Goal: Task Accomplishment & Management: Manage account settings

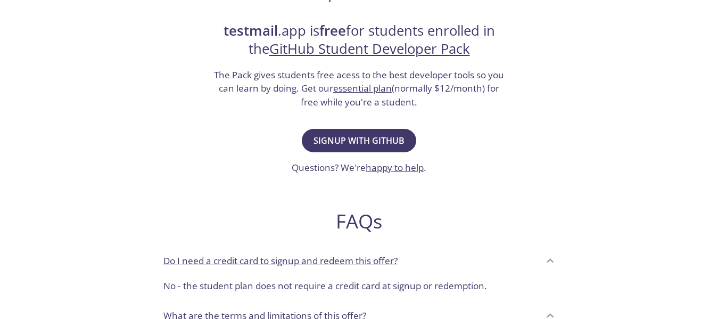
scroll to position [213, 0]
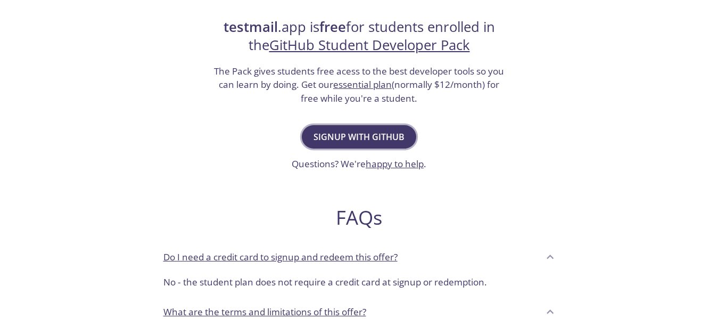
click at [340, 126] on button "Signup with GitHub" at bounding box center [359, 136] width 114 height 23
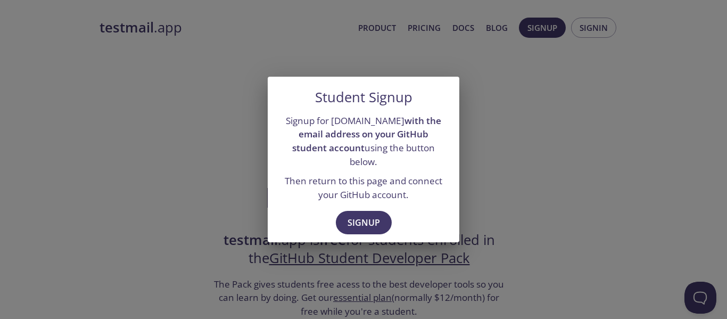
click at [342, 235] on div "Signup" at bounding box center [364, 223] width 192 height 37
click at [349, 215] on span "Signup" at bounding box center [364, 222] width 32 height 15
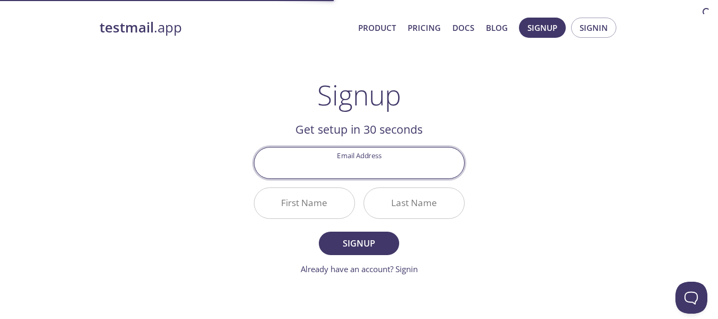
click at [334, 166] on input "Email Address" at bounding box center [359, 162] width 210 height 30
type input "[EMAIL_ADDRESS][DOMAIN_NAME]"
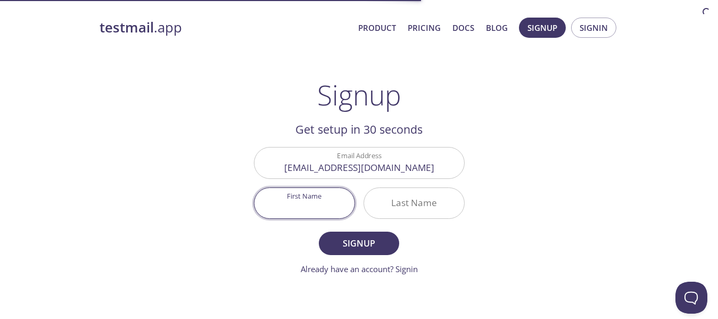
click at [313, 204] on input "First Name" at bounding box center [304, 203] width 100 height 30
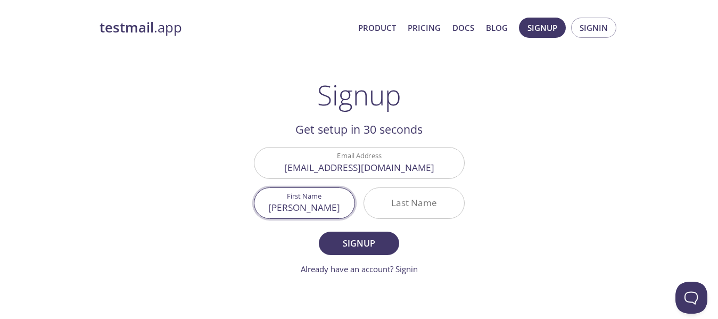
type input "[PERSON_NAME]"
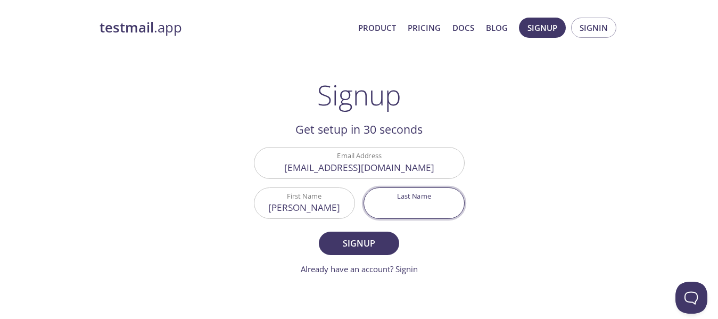
click at [418, 214] on input "Last Name" at bounding box center [414, 203] width 100 height 30
type input "[PERSON_NAME]"
click at [350, 249] on span "Signup" at bounding box center [359, 243] width 56 height 15
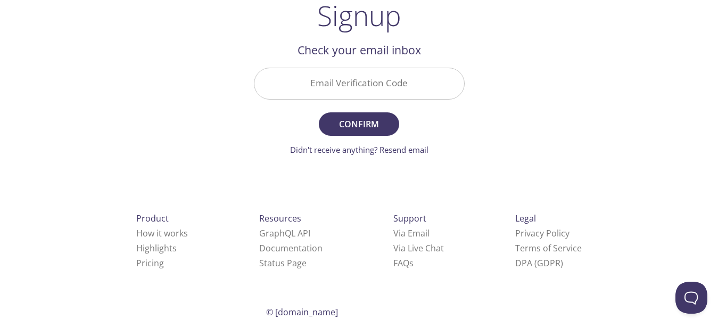
scroll to position [61, 0]
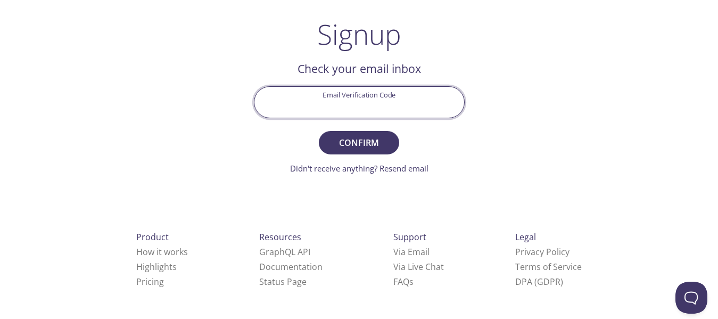
click at [368, 89] on input "Email Verification Code" at bounding box center [359, 102] width 210 height 30
paste input "6UZTH2L"
type input "6UZTH2L"
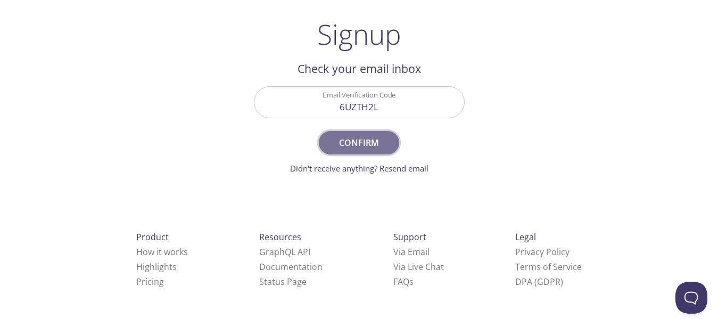
click at [346, 145] on span "Confirm" at bounding box center [359, 142] width 56 height 15
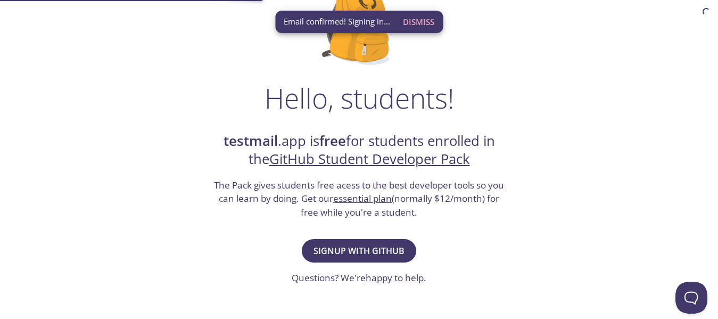
scroll to position [213, 0]
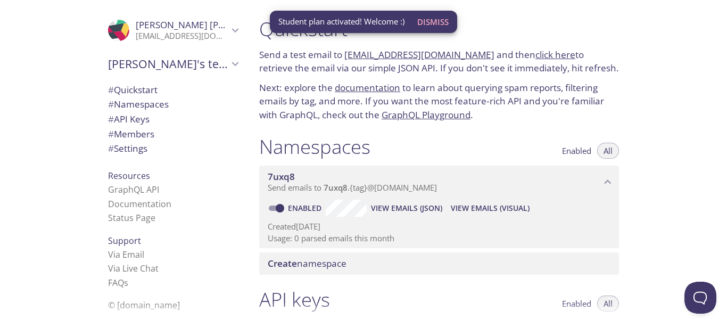
drag, startPoint x: 688, startPoint y: 79, endPoint x: 668, endPoint y: 101, distance: 29.4
click at [679, 90] on div "Quickstart Send a test email to 7uxq8.test@inbox.testmail.app and then click he…" at bounding box center [489, 159] width 476 height 319
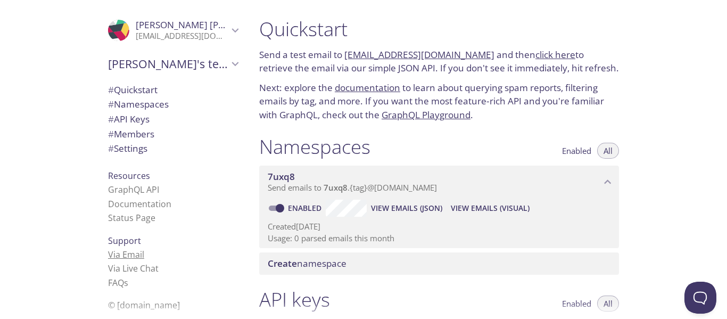
click at [123, 251] on link "Via Email" at bounding box center [126, 255] width 36 height 12
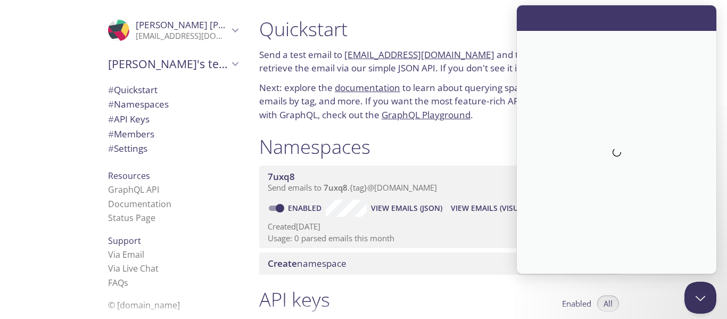
click at [527, 129] on div "Loading" at bounding box center [617, 152] width 200 height 243
click at [275, 103] on p "Next: explore the documentation to learn about querying spam reports, filtering…" at bounding box center [439, 101] width 360 height 41
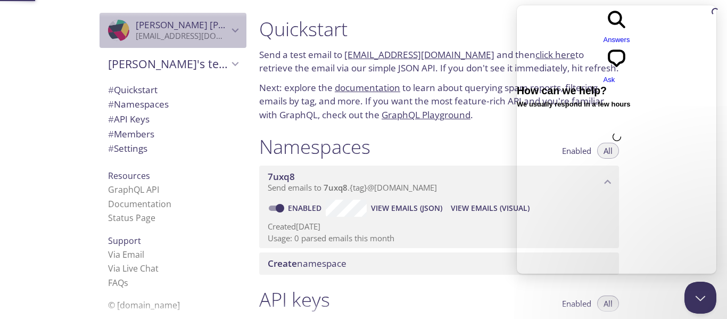
click at [228, 34] on icon "Gourav Kushwaha" at bounding box center [235, 30] width 14 height 14
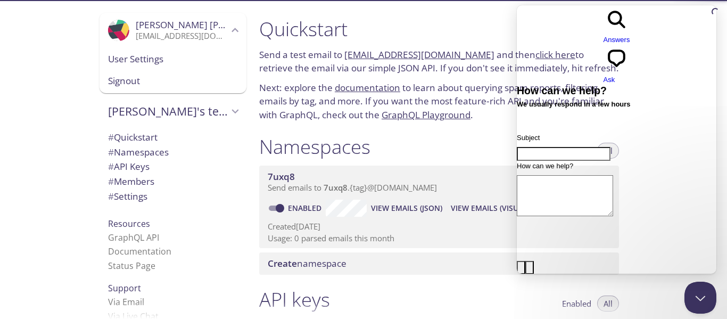
click at [166, 61] on span "User Settings" at bounding box center [173, 59] width 130 height 14
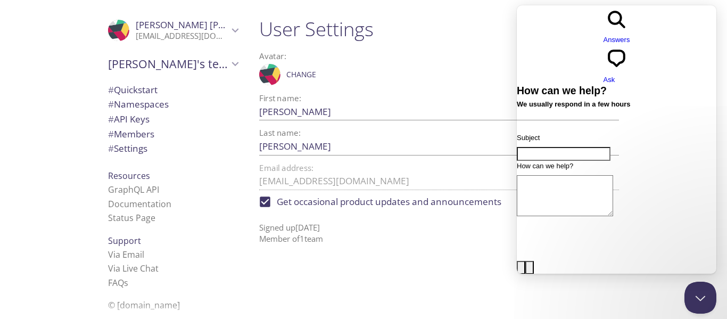
click at [420, 64] on div ".cls-1 { fill: #6d5ca8; } .cls-2 { fill: #3fc191; } .cls-3 { fill: #3b4752; } .…" at bounding box center [439, 74] width 360 height 27
click at [693, 303] on button "Close Beacon popover" at bounding box center [698, 295] width 32 height 32
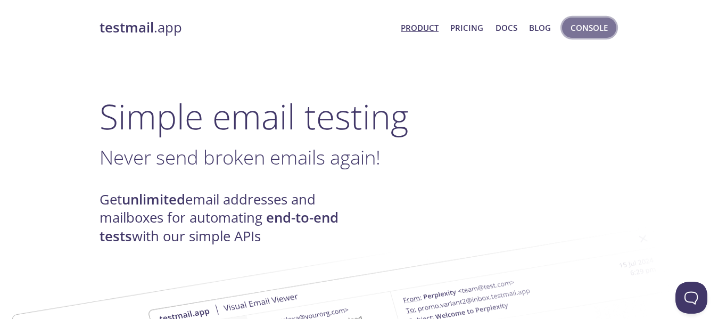
click at [577, 36] on button "Console" at bounding box center [589, 28] width 54 height 20
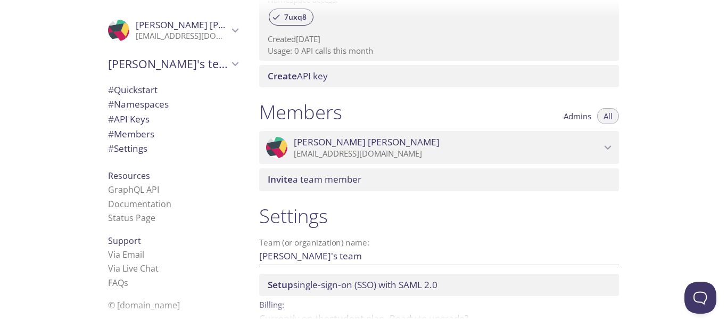
scroll to position [438, 0]
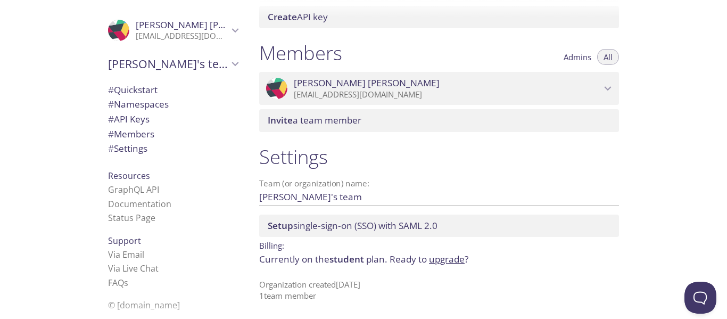
click at [134, 106] on span "# Namespaces" at bounding box center [138, 104] width 61 height 12
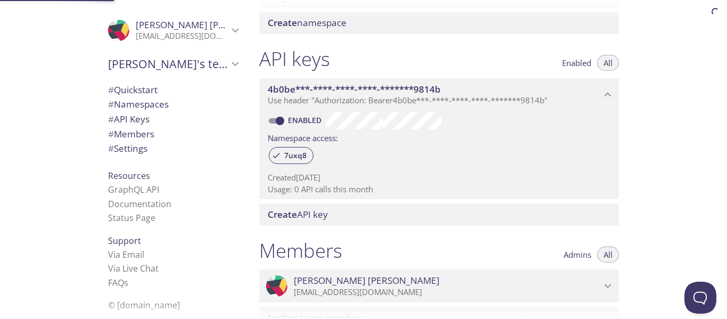
scroll to position [135, 0]
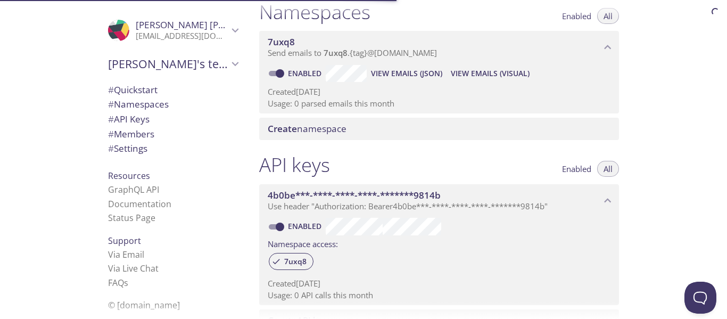
click at [128, 136] on span "# Members" at bounding box center [131, 134] width 46 height 12
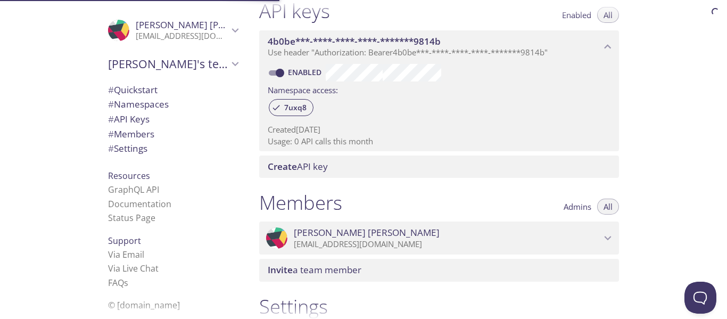
scroll to position [438, 0]
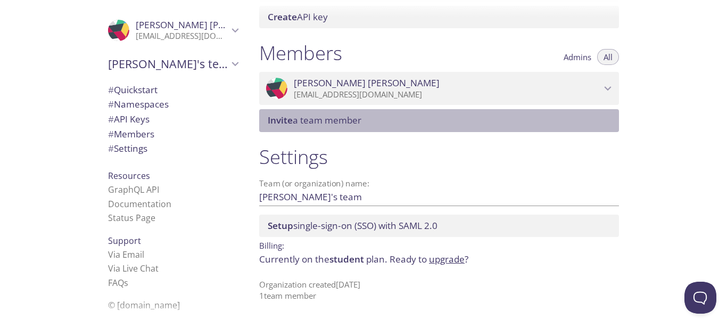
click at [302, 120] on span "Invite a team member" at bounding box center [315, 120] width 94 height 12
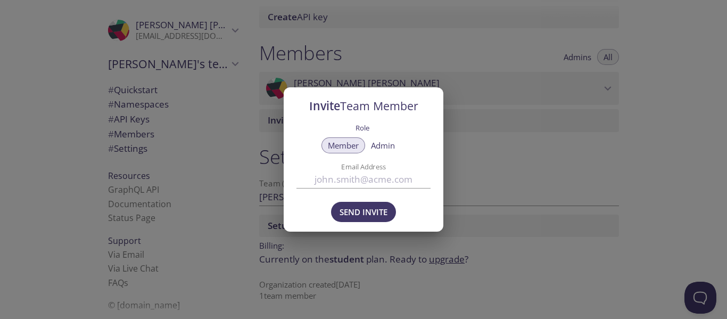
click at [328, 185] on input "Email Address" at bounding box center [363, 180] width 134 height 18
click at [391, 145] on span "Admin" at bounding box center [383, 145] width 24 height 0
click at [353, 151] on button "Member" at bounding box center [343, 145] width 44 height 16
click at [519, 195] on div "Invite Team Member Role Member Admin Email Address Send Invite" at bounding box center [363, 159] width 727 height 319
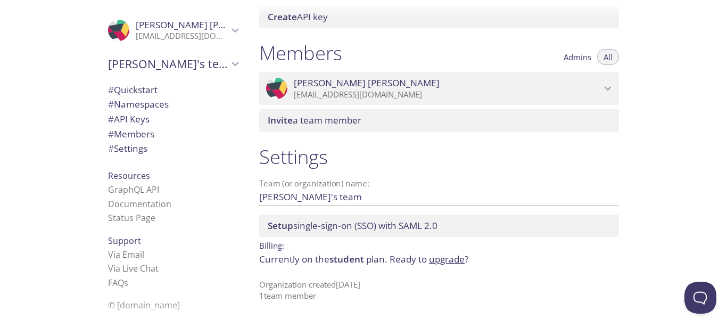
click at [228, 69] on icon "Gourav's team" at bounding box center [235, 64] width 14 height 14
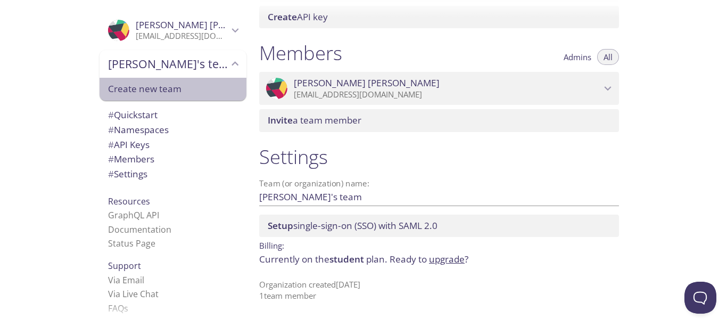
click at [144, 97] on div "Create new team" at bounding box center [173, 89] width 147 height 23
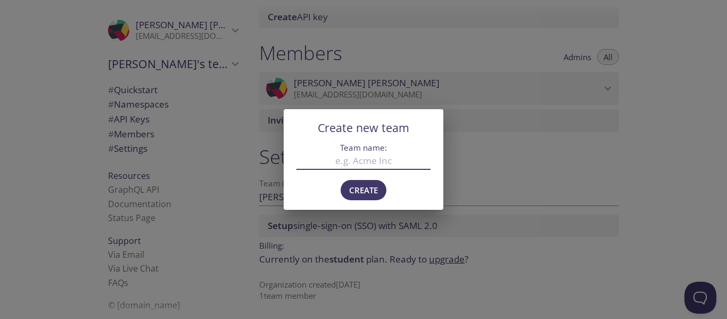
drag, startPoint x: 347, startPoint y: 160, endPoint x: 464, endPoint y: 257, distance: 151.2
click at [368, 171] on div "Team name:" at bounding box center [364, 158] width 160 height 30
type input "myteam"
click at [362, 187] on span "Create" at bounding box center [363, 190] width 29 height 14
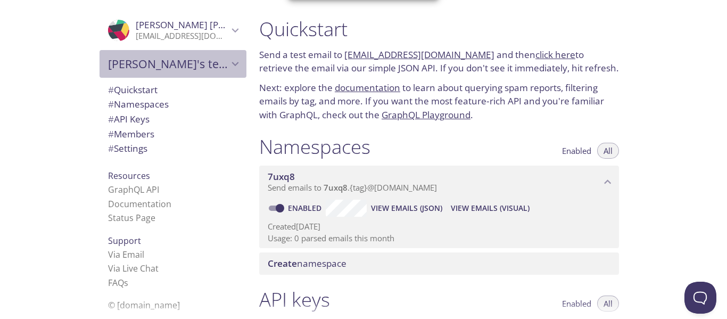
click at [228, 64] on icon "Gourav's team" at bounding box center [235, 64] width 14 height 14
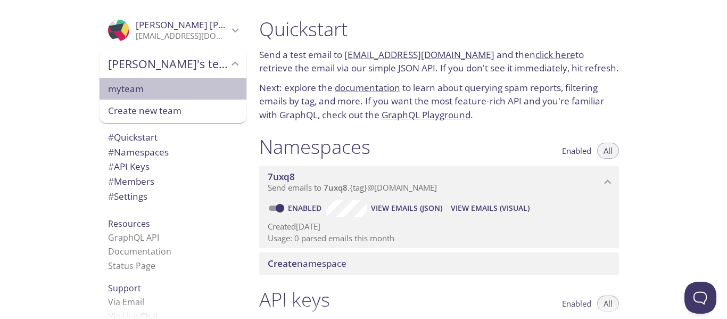
click at [108, 93] on span "myteam" at bounding box center [173, 89] width 130 height 14
type input "myteam"
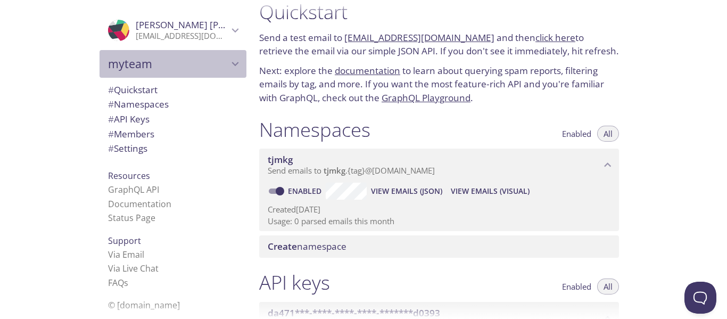
click at [142, 69] on span "myteam" at bounding box center [168, 63] width 120 height 15
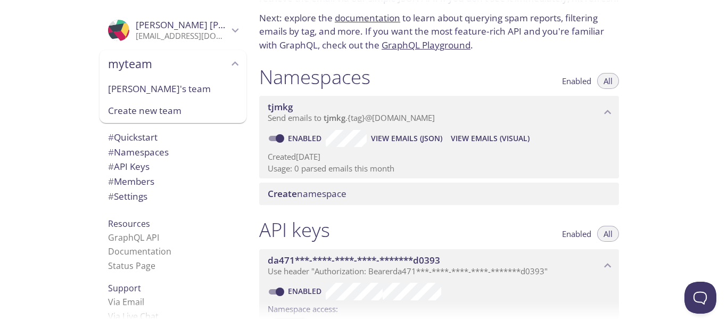
scroll to position [70, 0]
click at [389, 142] on span "View Emails (JSON)" at bounding box center [406, 137] width 71 height 13
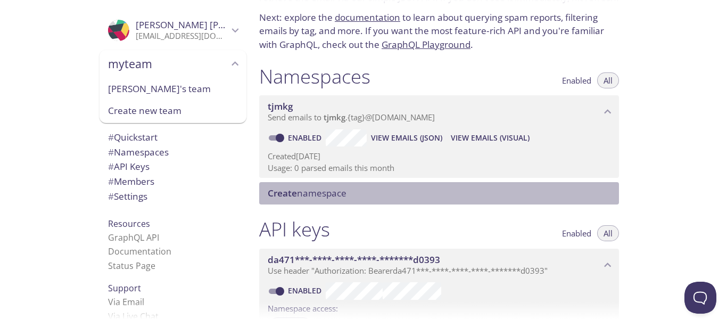
click at [327, 195] on span "Create namespace" at bounding box center [307, 193] width 79 height 12
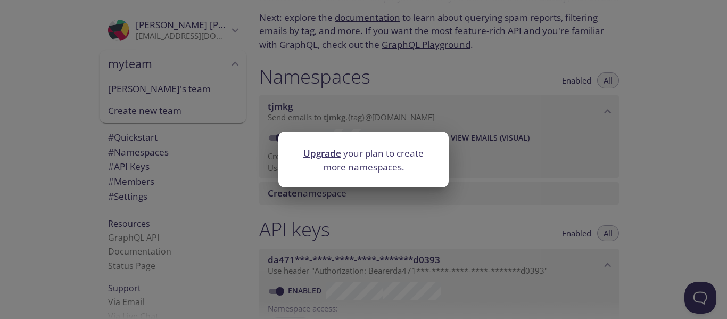
click at [315, 208] on div "Upgrade your plan to create more namespaces." at bounding box center [363, 159] width 727 height 319
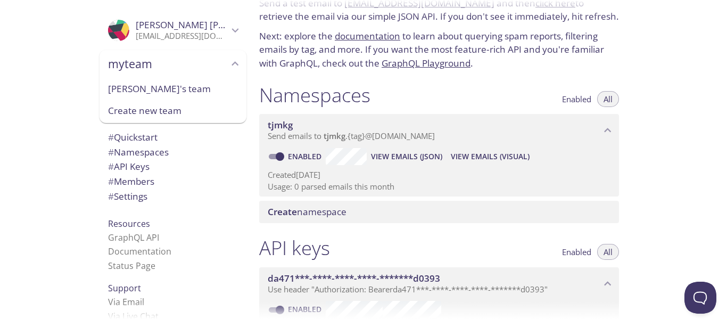
scroll to position [0, 0]
